Goal: Task Accomplishment & Management: Use online tool/utility

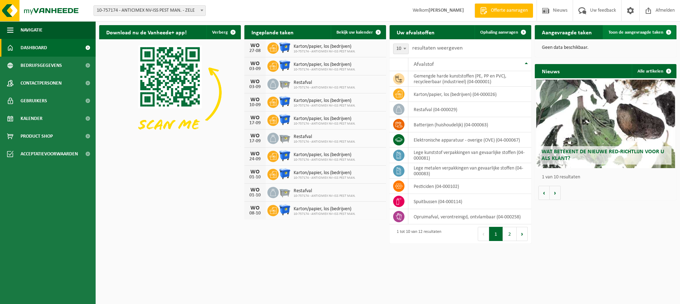
click at [668, 33] on span at bounding box center [669, 32] width 14 height 14
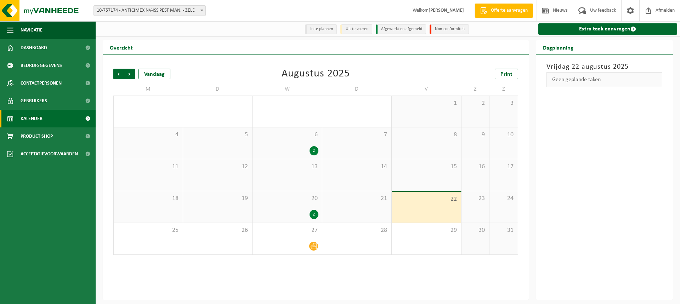
click at [305, 149] on div "2" at bounding box center [287, 150] width 62 height 9
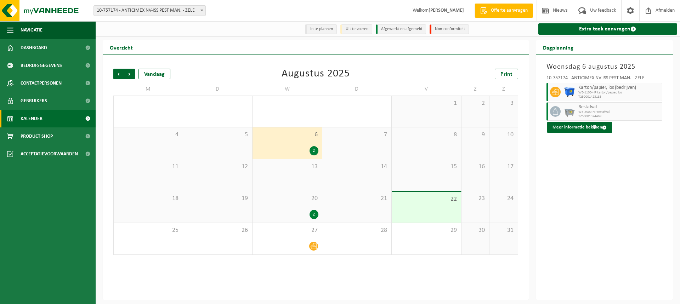
click at [306, 214] on div "2" at bounding box center [287, 214] width 62 height 9
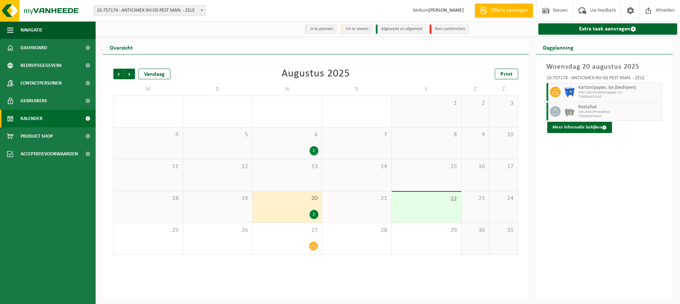
click at [446, 221] on div "22" at bounding box center [426, 207] width 69 height 31
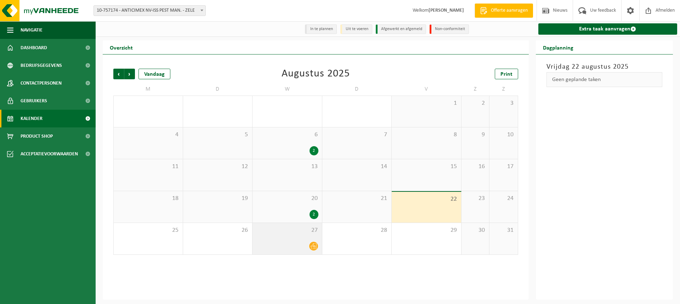
click at [287, 247] on div at bounding box center [287, 247] width 62 height 10
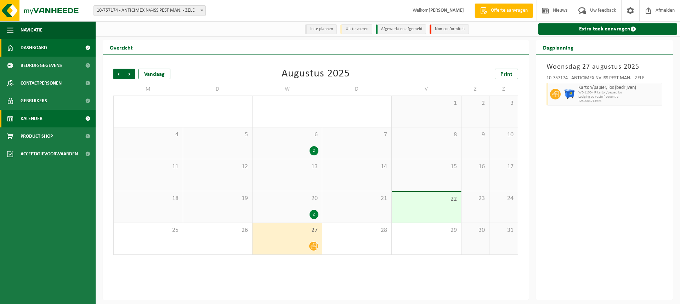
click at [36, 46] on span "Dashboard" at bounding box center [34, 48] width 27 height 18
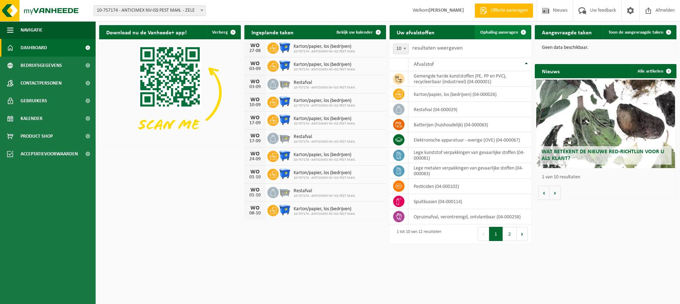
click at [525, 36] on span at bounding box center [523, 32] width 14 height 14
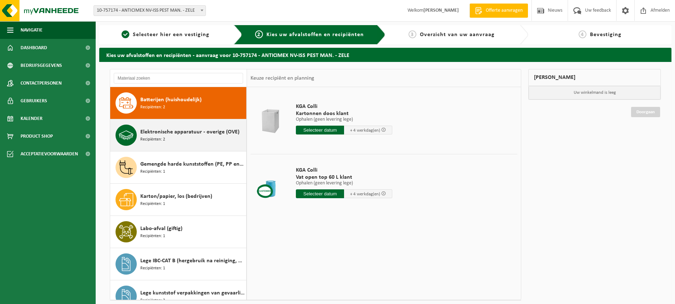
click at [175, 145] on div "Elektronische apparatuur - overige (OVE) Recipiënten: 2" at bounding box center [192, 135] width 104 height 21
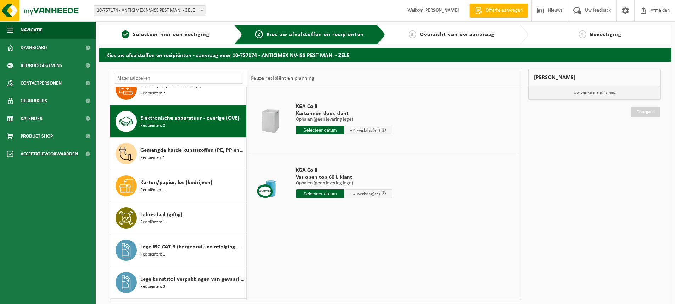
scroll to position [32, 0]
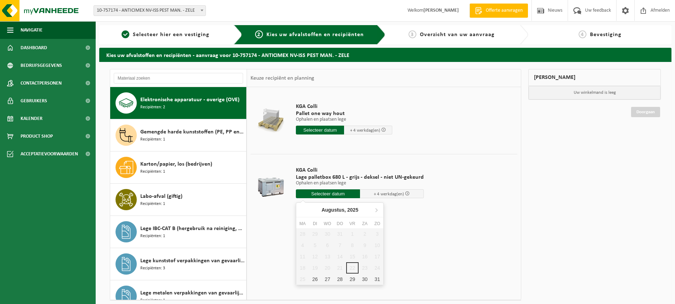
click at [346, 196] on input "text" at bounding box center [328, 194] width 64 height 9
click at [326, 280] on div "27" at bounding box center [327, 279] width 12 height 11
type input "Van 2025-08-27"
type input "2025-08-27"
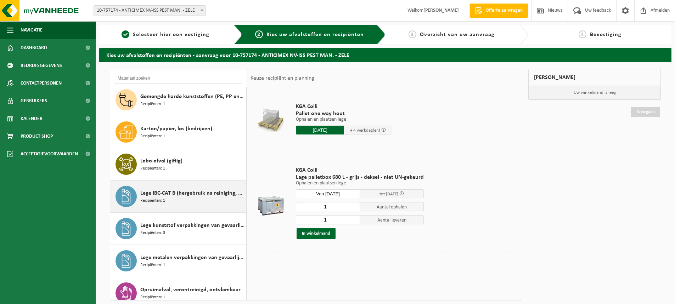
scroll to position [0, 0]
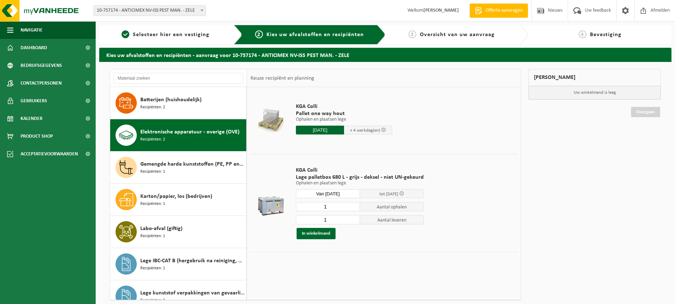
click at [342, 193] on input "Van 2025-08-27" at bounding box center [328, 194] width 64 height 9
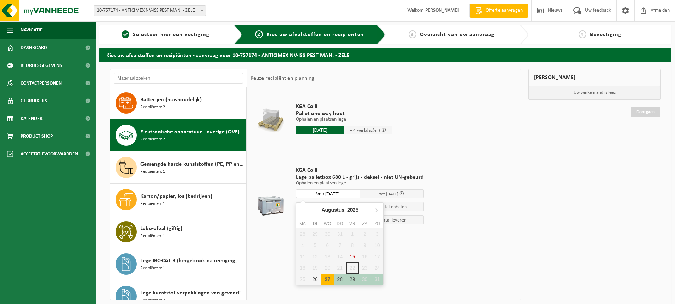
click at [327, 279] on div "27" at bounding box center [327, 279] width 12 height 11
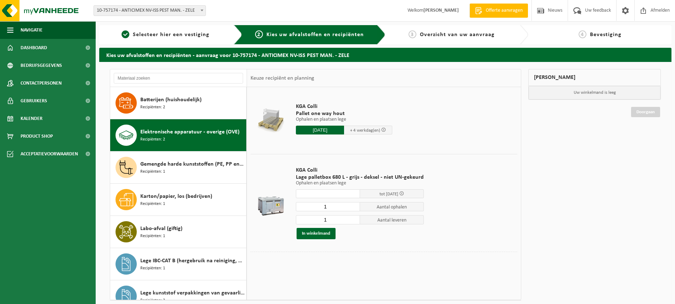
click at [443, 238] on td "KGA Colli Lage palletbox 680 L - grijs - deksel - niet UN-gekeurd Ophalen en pl…" at bounding box center [403, 203] width 227 height 98
click at [318, 234] on button "In winkelmand" at bounding box center [316, 233] width 39 height 11
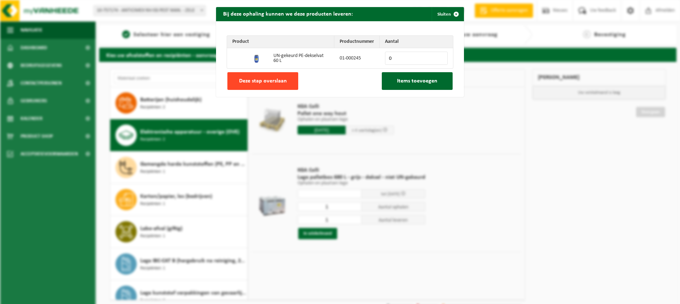
click at [282, 84] on span "Deze stap overslaan" at bounding box center [263, 81] width 48 height 6
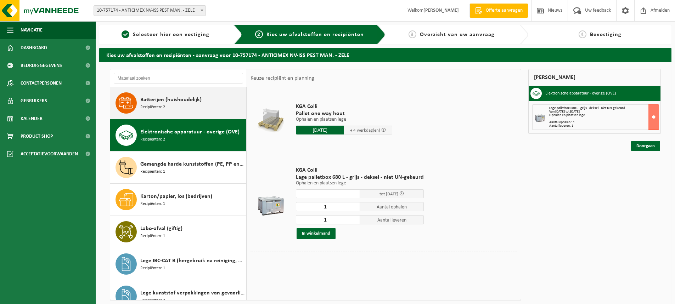
click at [176, 99] on span "Batterijen (huishoudelijk)" at bounding box center [170, 100] width 61 height 9
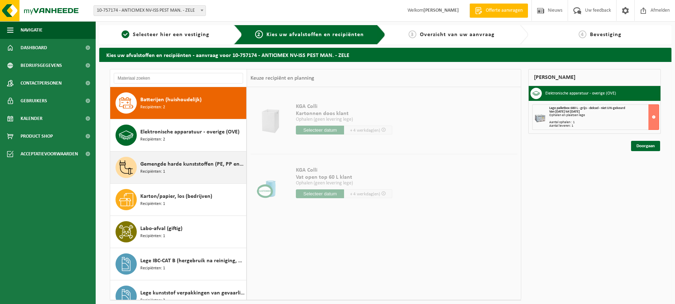
click at [167, 170] on div "Gemengde harde kunststoffen (PE, PP en PVC), recycleerbaar (industrieel) Recipi…" at bounding box center [192, 167] width 104 height 21
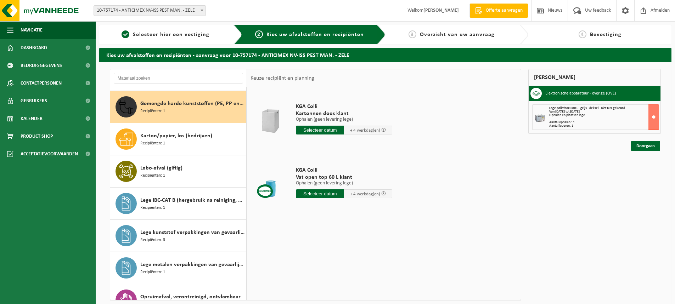
scroll to position [64, 0]
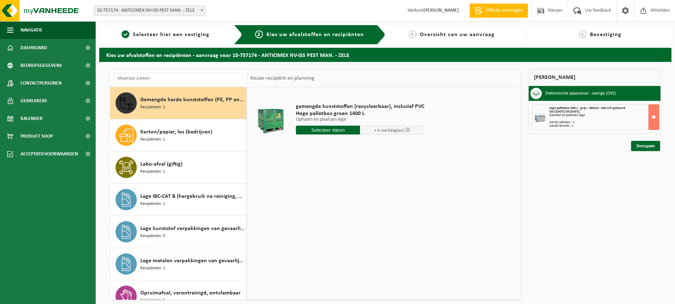
click at [169, 106] on div "Gemengde harde kunststoffen (PE, PP en PVC), recycleerbaar (industrieel) Recipi…" at bounding box center [192, 102] width 104 height 21
click at [333, 132] on input "text" at bounding box center [328, 130] width 64 height 9
click at [377, 146] on icon at bounding box center [376, 146] width 11 height 11
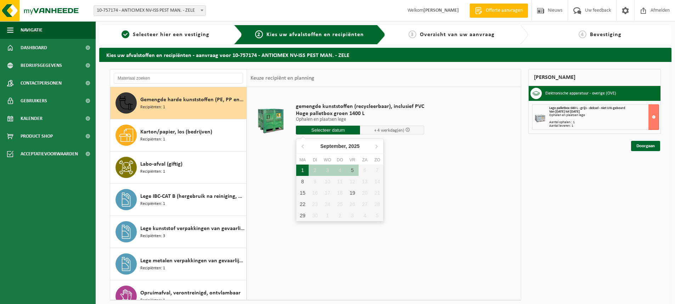
click at [303, 169] on div "1" at bounding box center [302, 170] width 12 height 11
type input "Van 2025-09-01"
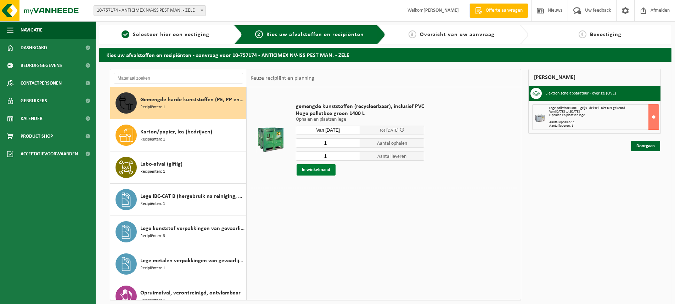
click at [314, 170] on button "In winkelmand" at bounding box center [316, 169] width 39 height 11
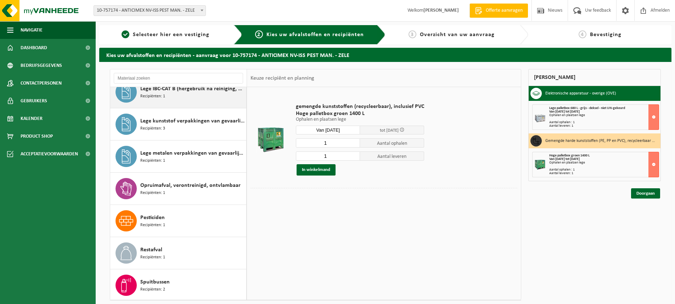
scroll to position [174, 0]
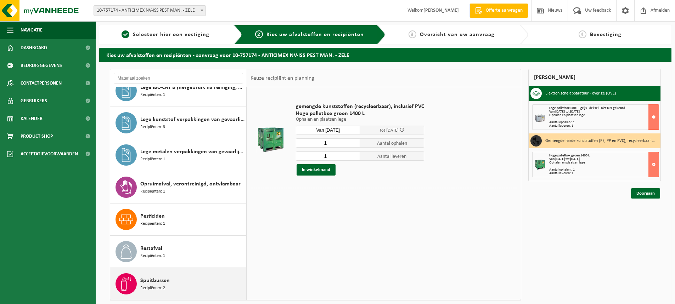
click at [173, 278] on div "Spuitbussen Recipiënten: 2" at bounding box center [192, 283] width 104 height 21
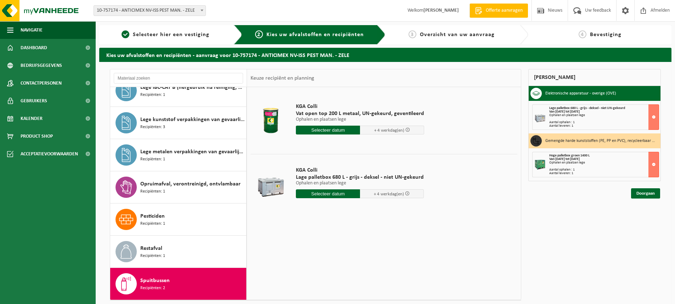
click at [316, 129] on input "text" at bounding box center [328, 130] width 64 height 9
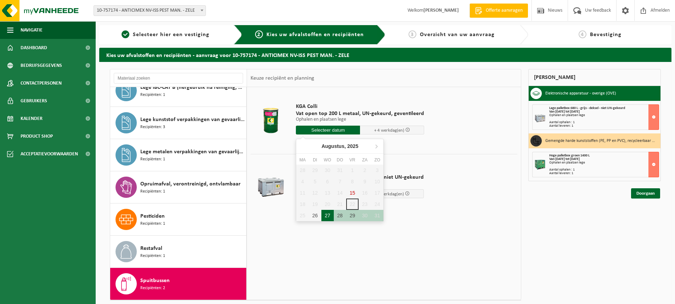
click at [328, 218] on div "27" at bounding box center [327, 215] width 12 height 11
type input "Van 2025-08-27"
type input "2025-08-27"
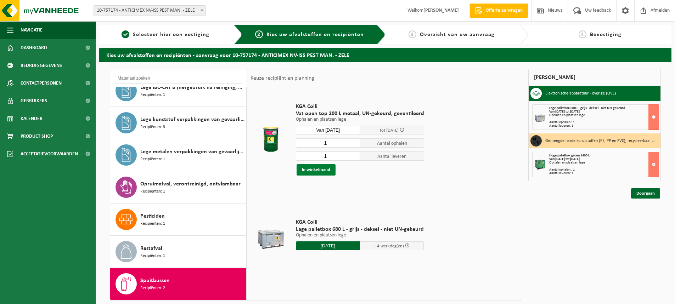
click at [320, 170] on button "In winkelmand" at bounding box center [316, 169] width 39 height 11
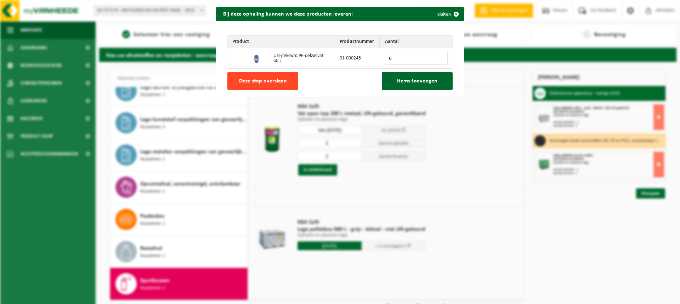
click at [267, 83] on span "Deze stap overslaan" at bounding box center [263, 81] width 48 height 6
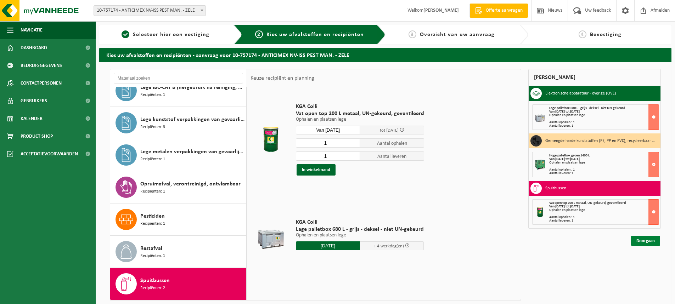
click at [644, 241] on link "Doorgaan" at bounding box center [645, 241] width 29 height 10
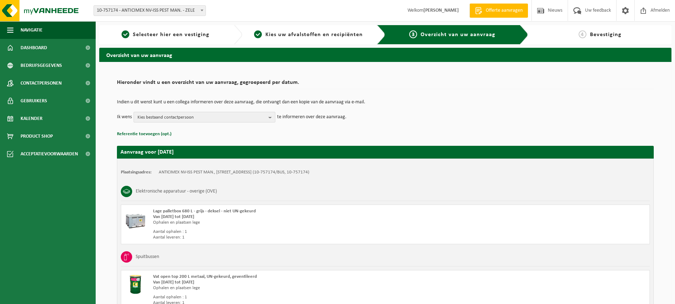
click at [271, 118] on b "button" at bounding box center [272, 117] width 6 height 10
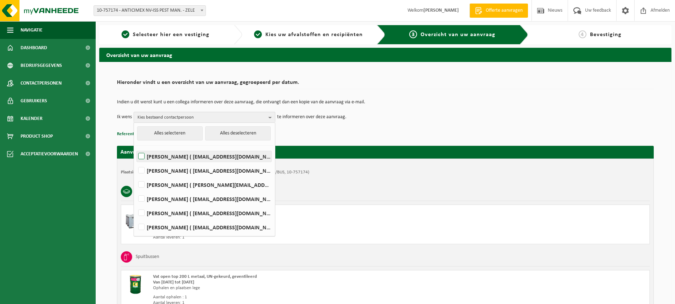
click at [175, 156] on label "[PERSON_NAME] ( [EMAIL_ADDRESS][DOMAIN_NAME] )" at bounding box center [204, 156] width 135 height 11
click at [136, 148] on input "[PERSON_NAME] ( [EMAIL_ADDRESS][DOMAIN_NAME] )" at bounding box center [135, 147] width 0 height 0
checkbox input "true"
click at [170, 229] on label "[PERSON_NAME] ( [EMAIL_ADDRESS][DOMAIN_NAME] )" at bounding box center [204, 227] width 135 height 11
click at [136, 219] on input "[PERSON_NAME] ( [EMAIL_ADDRESS][DOMAIN_NAME] )" at bounding box center [135, 218] width 0 height 0
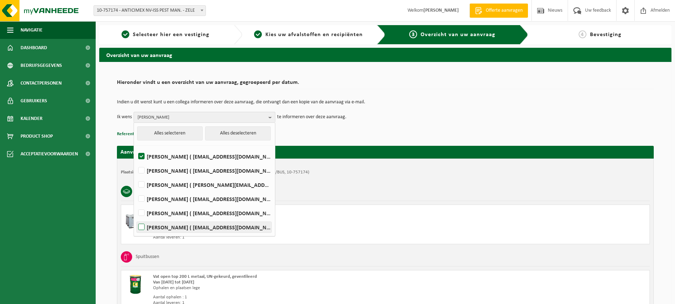
checkbox input "true"
click at [443, 125] on div "Indien u dit wenst kunt u een collega informeren over deze aanvraag, die ontvan…" at bounding box center [385, 111] width 537 height 37
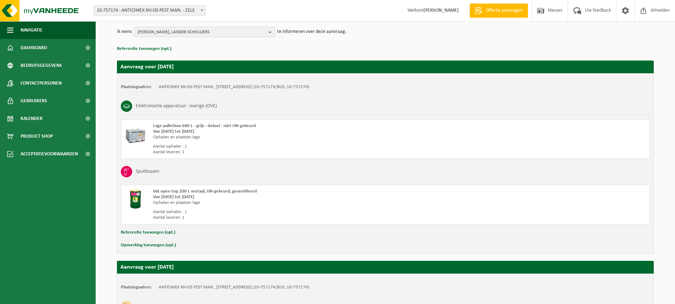
scroll to position [206, 0]
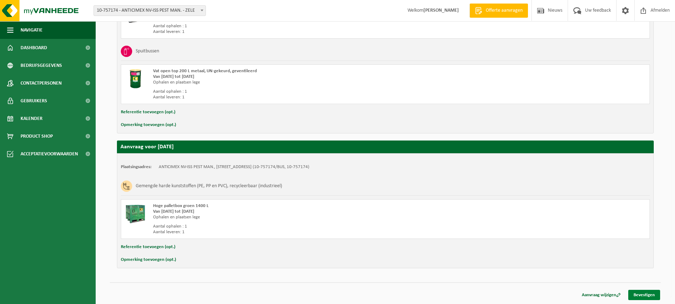
click at [642, 295] on link "Bevestigen" at bounding box center [644, 295] width 32 height 10
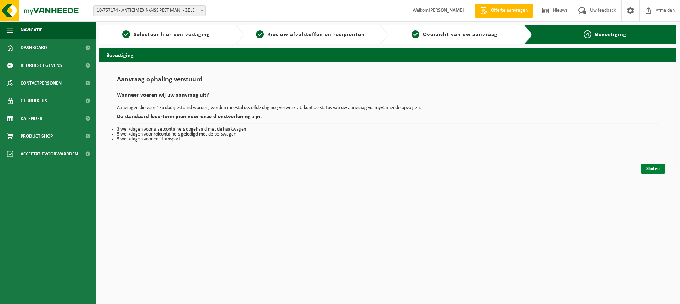
click at [651, 171] on link "Sluiten" at bounding box center [653, 169] width 24 height 10
